Goal: Complete application form

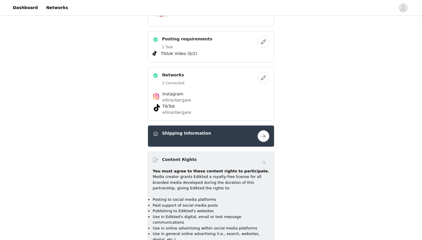
scroll to position [432, 0]
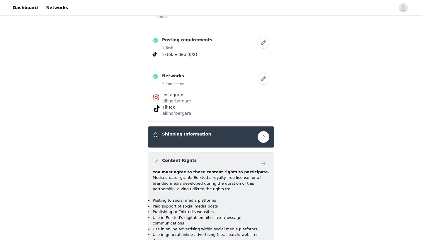
click at [262, 138] on button "button" at bounding box center [263, 137] width 12 height 12
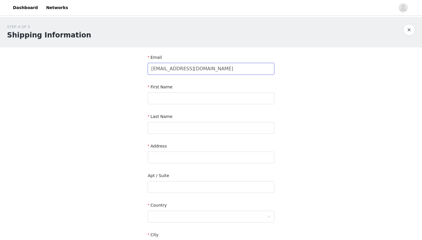
type input "[EMAIL_ADDRESS][DOMAIN_NAME]"
click at [216, 105] on div "First Name" at bounding box center [211, 95] width 127 height 23
drag, startPoint x: 191, startPoint y: 97, endPoint x: 164, endPoint y: 99, distance: 27.3
click at [164, 99] on input "ellinor.bergare@" at bounding box center [211, 99] width 127 height 12
type input "ellinor"
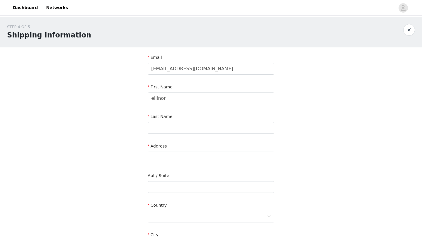
click at [159, 135] on div "Last Name" at bounding box center [211, 125] width 127 height 23
type input "beragre"
click at [180, 165] on div "Address" at bounding box center [211, 154] width 127 height 23
type input "[STREET_ADDRESS]"
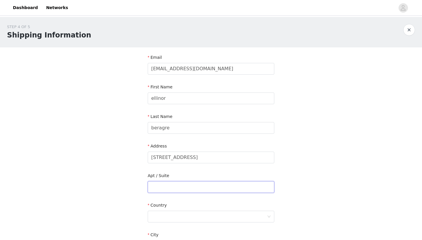
click at [181, 184] on input "text" at bounding box center [211, 187] width 127 height 12
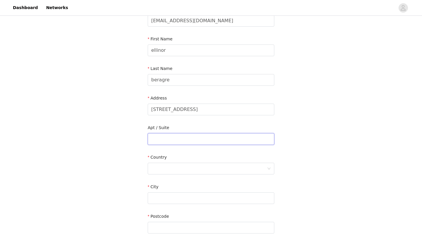
scroll to position [65, 0]
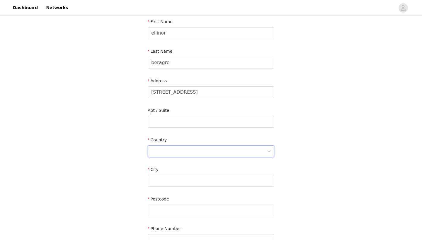
click at [173, 149] on div at bounding box center [209, 151] width 116 height 11
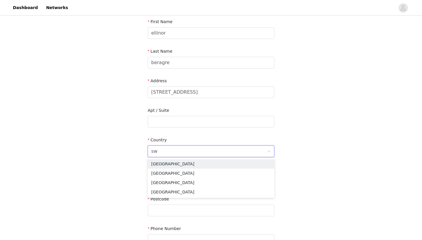
type input "swe"
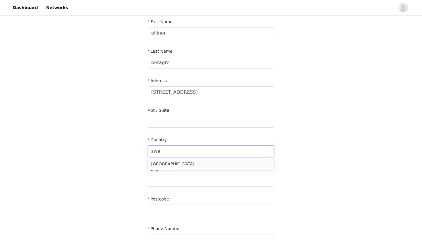
click at [173, 165] on li "[GEOGRAPHIC_DATA]" at bounding box center [211, 163] width 127 height 9
type input "[GEOGRAPHIC_DATA]"
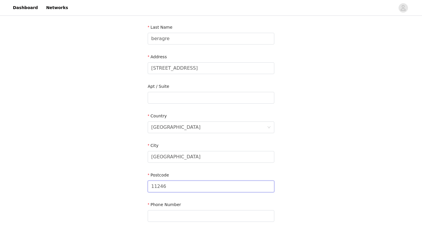
scroll to position [90, 0]
type input "11246"
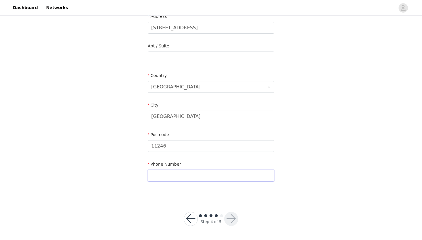
scroll to position [129, 0]
type input "0733818081"
click at [231, 218] on button "button" at bounding box center [231, 219] width 14 height 14
